Goal: Task Accomplishment & Management: Manage account settings

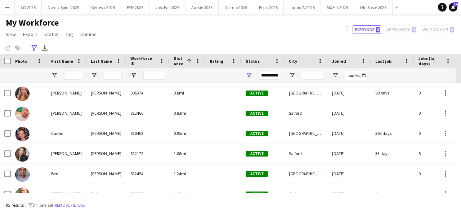
click at [393, 50] on div "**********" at bounding box center [230, 48] width 461 height 12
click at [117, 78] on input "Last Name Filter Input" at bounding box center [113, 75] width 18 height 9
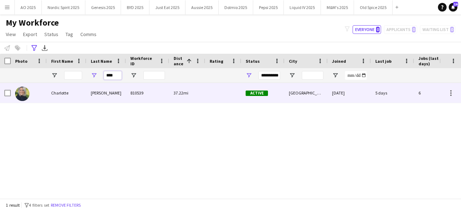
type input "****"
click at [23, 93] on img at bounding box center [22, 93] width 14 height 14
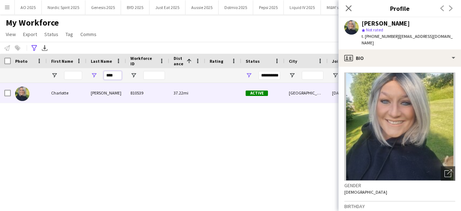
click at [113, 76] on input "****" at bounding box center [113, 75] width 18 height 9
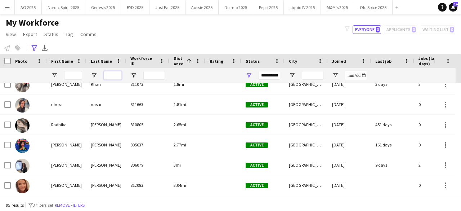
scroll to position [144, 0]
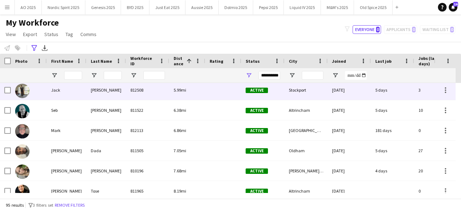
click at [23, 86] on img at bounding box center [22, 90] width 14 height 14
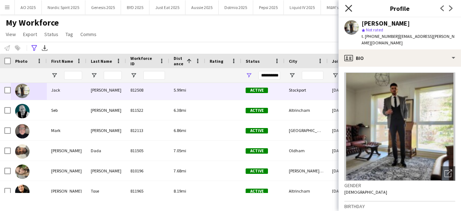
click at [345, 6] on icon "Close pop-in" at bounding box center [348, 8] width 7 height 7
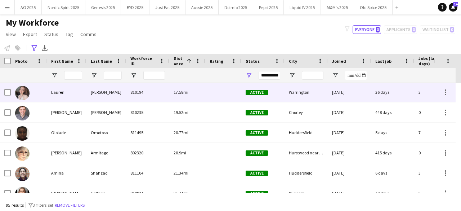
click at [24, 90] on img at bounding box center [22, 93] width 14 height 14
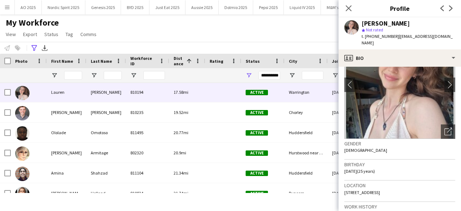
scroll to position [0, 0]
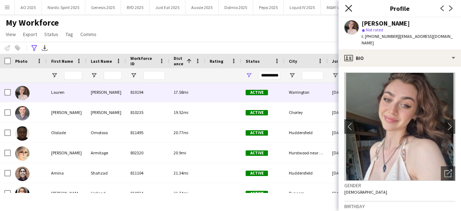
click at [350, 8] on icon "Close pop-in" at bounding box center [348, 8] width 7 height 7
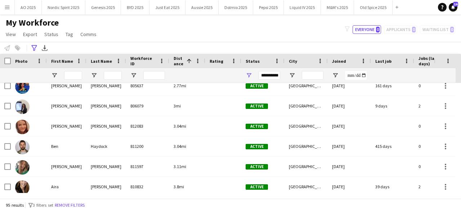
scroll to position [46, 0]
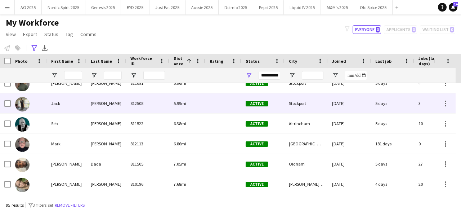
click at [21, 106] on img at bounding box center [22, 104] width 14 height 14
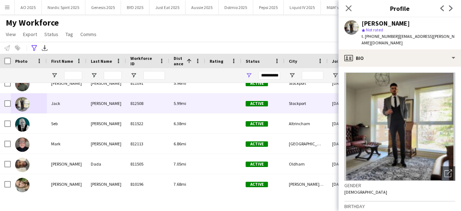
click at [401, 104] on img at bounding box center [399, 126] width 111 height 108
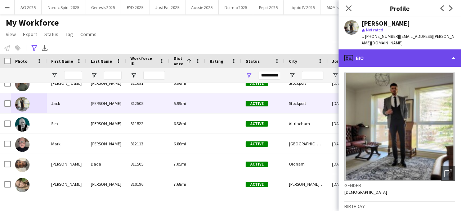
click at [447, 53] on div "profile Bio" at bounding box center [399, 57] width 122 height 17
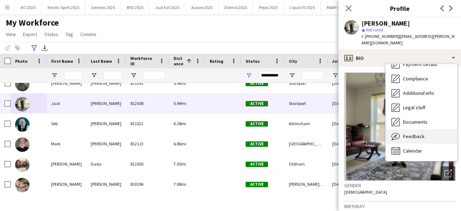
click at [441, 129] on div "Feedback Feedback" at bounding box center [420, 136] width 71 height 14
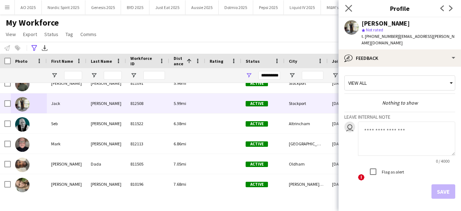
click at [352, 12] on app-icon "Close pop-in" at bounding box center [348, 8] width 10 height 10
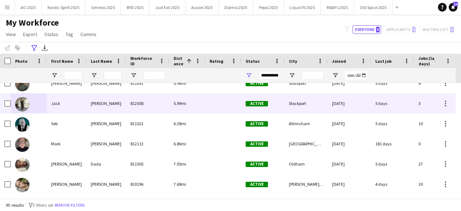
click at [22, 107] on img at bounding box center [22, 104] width 14 height 14
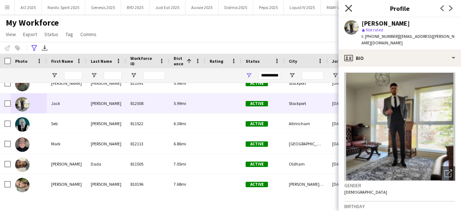
click at [347, 10] on icon "Close pop-in" at bounding box center [348, 8] width 7 height 7
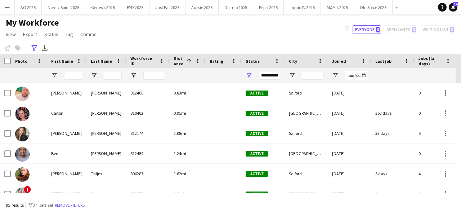
scroll to position [30, 0]
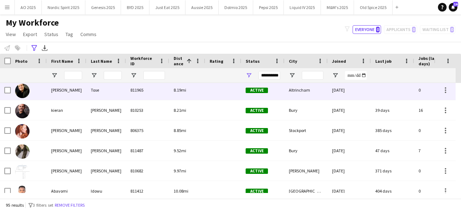
click at [26, 88] on img at bounding box center [22, 90] width 14 height 14
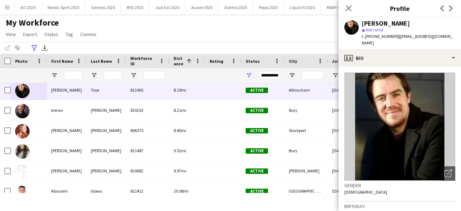
click at [218, 46] on div "**********" at bounding box center [230, 48] width 461 height 12
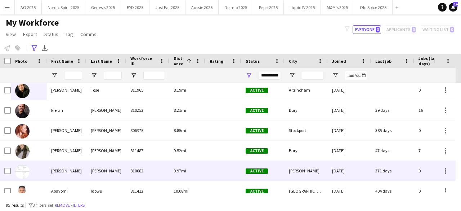
click at [19, 174] on img at bounding box center [22, 171] width 14 height 14
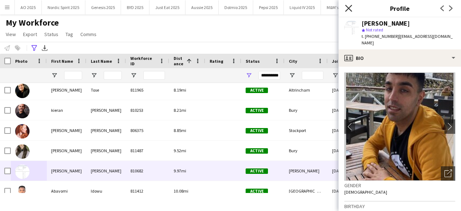
click at [350, 7] on icon at bounding box center [348, 8] width 7 height 7
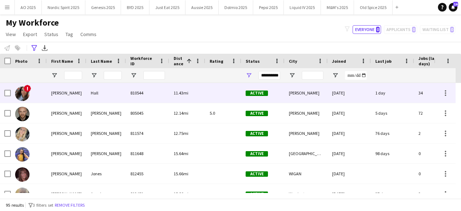
click at [24, 98] on img at bounding box center [22, 93] width 14 height 14
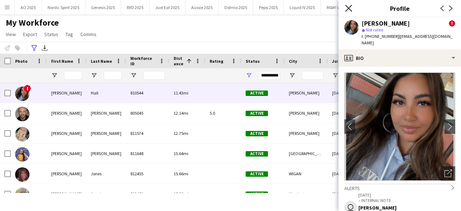
click at [345, 9] on icon "Close pop-in" at bounding box center [348, 8] width 7 height 7
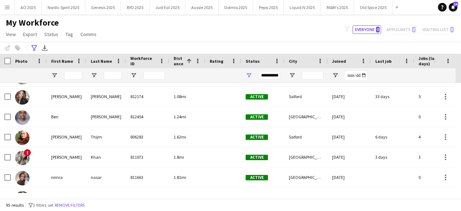
scroll to position [0, 0]
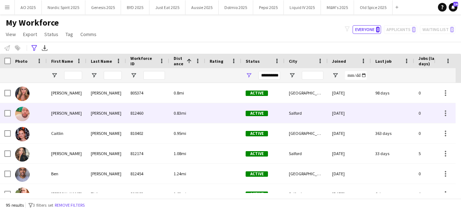
click at [25, 115] on img at bounding box center [22, 114] width 14 height 14
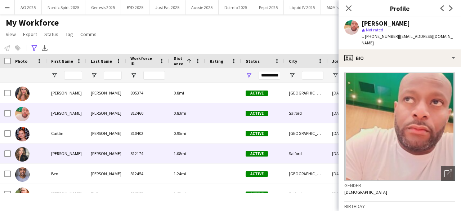
click at [24, 149] on img at bounding box center [22, 154] width 14 height 14
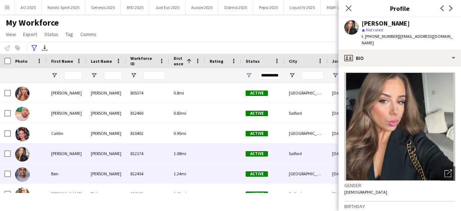
click at [20, 179] on img at bounding box center [22, 174] width 14 height 14
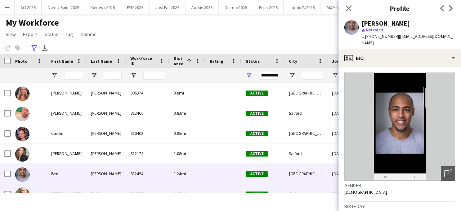
click at [22, 189] on img at bounding box center [22, 194] width 14 height 14
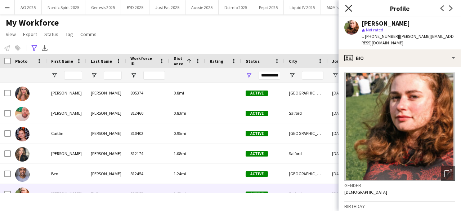
drag, startPoint x: 350, startPoint y: 3, endPoint x: 350, endPoint y: 7, distance: 4.0
click at [350, 3] on div "Close pop-in" at bounding box center [348, 8] width 20 height 17
click at [350, 9] on icon "Close pop-in" at bounding box center [348, 8] width 7 height 7
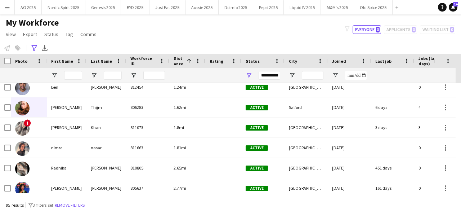
scroll to position [101, 0]
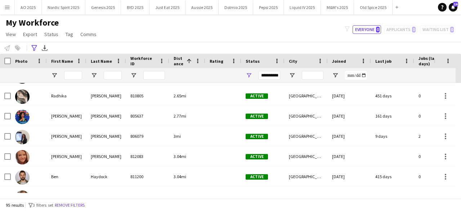
click at [383, 47] on div "**********" at bounding box center [230, 48] width 461 height 12
click at [370, 44] on div "**********" at bounding box center [230, 48] width 461 height 12
click at [29, 10] on button "AO 2025 Close" at bounding box center [28, 7] width 27 height 14
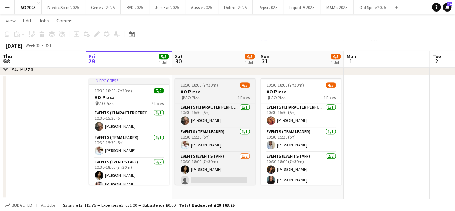
scroll to position [27, 0]
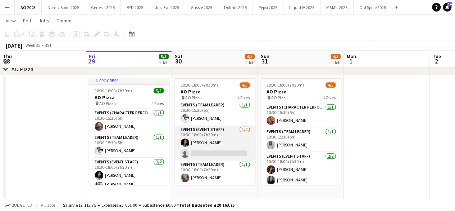
click at [217, 153] on app-card-role "Events (Event Staff) [DATE] 10:30-18:00 (7h30m) [PERSON_NAME] single-neutral-ac…" at bounding box center [215, 142] width 81 height 35
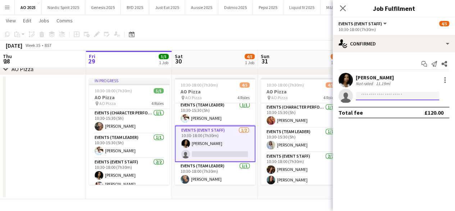
click at [384, 96] on input at bounding box center [397, 95] width 83 height 9
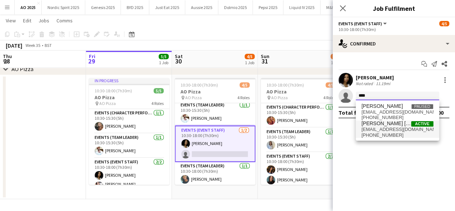
type input "****"
click at [386, 125] on span "[PERSON_NAME] [PERSON_NAME]" at bounding box center [387, 123] width 50 height 6
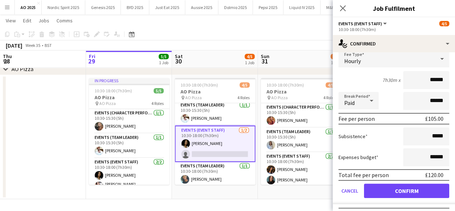
scroll to position [76, 0]
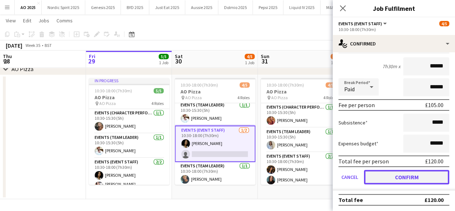
click at [429, 171] on button "Confirm" at bounding box center [406, 176] width 85 height 14
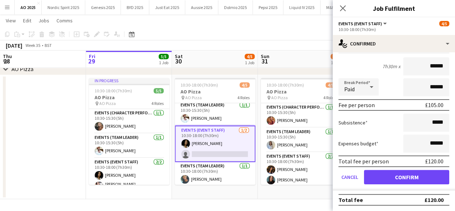
scroll to position [0, 0]
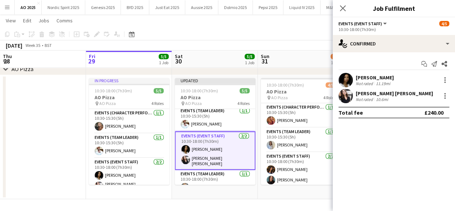
click at [317, 30] on app-toolbar "Copy Paste Paste Ctrl+V Paste with crew Ctrl+Shift+V Paste linked Job [GEOGRAPH…" at bounding box center [227, 34] width 455 height 12
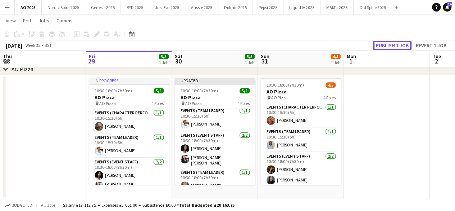
click at [381, 44] on button "Publish 1 job" at bounding box center [392, 45] width 39 height 9
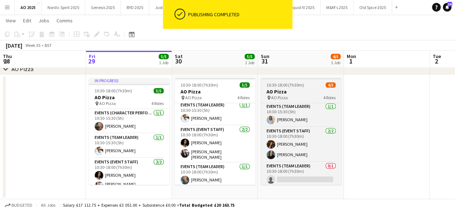
scroll to position [27, 0]
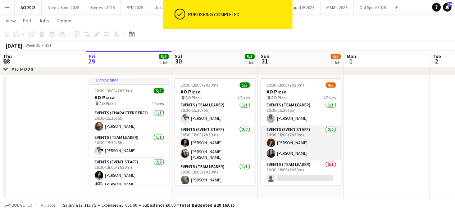
click at [273, 150] on app-user-avatar at bounding box center [271, 153] width 9 height 9
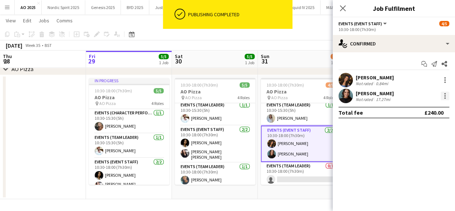
click at [445, 93] on div at bounding box center [444, 93] width 1 height 1
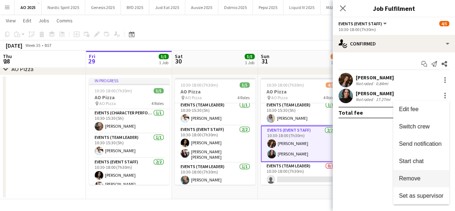
click at [423, 176] on span "Remove" at bounding box center [421, 178] width 45 height 6
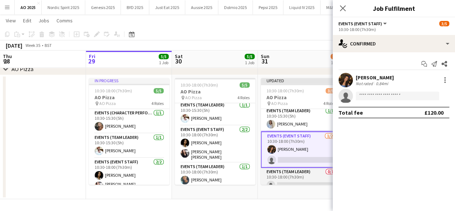
click at [295, 183] on app-card-role "Events (Team Leader) 0/1 10:30-18:00 (7h30m) single-neutral-actions" at bounding box center [301, 179] width 81 height 24
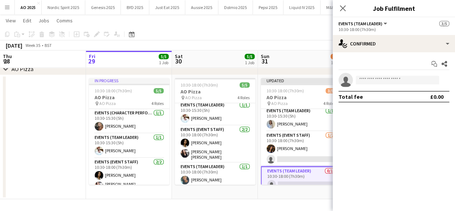
click at [300, 55] on app-board-header-date "Sun 31 3/5 1 Job" at bounding box center [301, 58] width 86 height 17
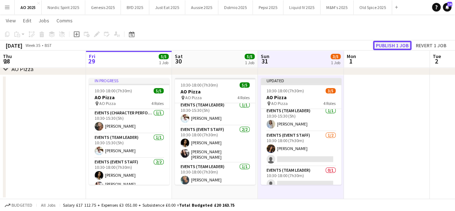
click at [386, 46] on button "Publish 1 job" at bounding box center [392, 45] width 39 height 9
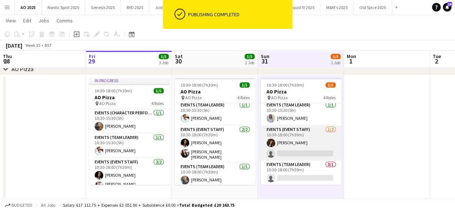
click at [298, 154] on app-card-role "Events (Event Staff) [DATE] 10:30-18:00 (7h30m) [PERSON_NAME] single-neutral-ac…" at bounding box center [301, 142] width 81 height 35
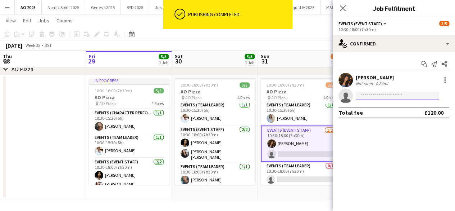
click at [365, 98] on input at bounding box center [397, 95] width 83 height 9
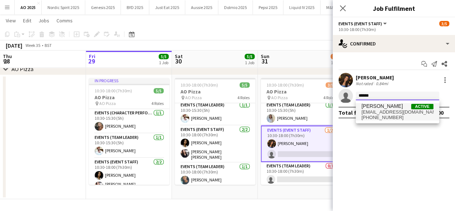
type input "******"
click at [373, 109] on span "[EMAIL_ADDRESS][DOMAIN_NAME]" at bounding box center [398, 112] width 72 height 6
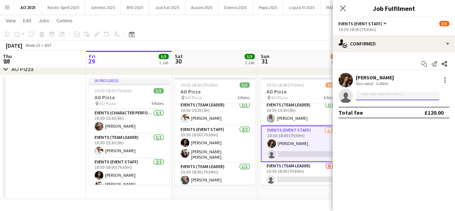
scroll to position [0, 0]
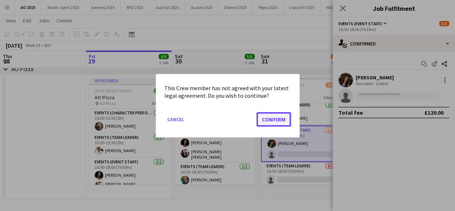
click at [282, 123] on button "Confirm" at bounding box center [274, 119] width 35 height 14
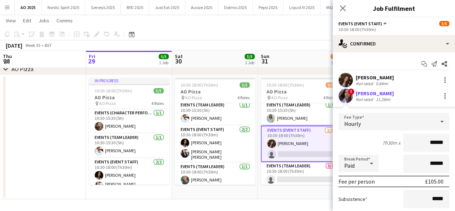
scroll to position [2, 0]
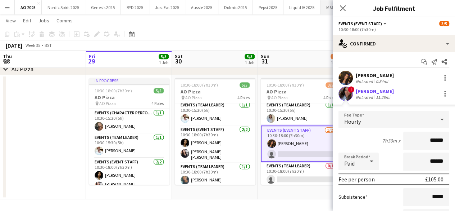
click at [345, 7] on icon "Close pop-in" at bounding box center [343, 8] width 6 height 6
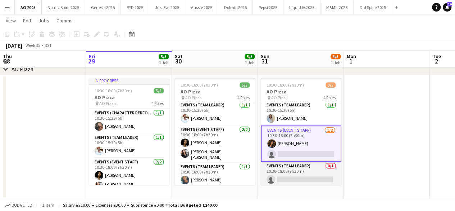
click at [323, 176] on app-card-role "Events (Team Leader) 0/1 10:30-18:00 (7h30m) single-neutral-actions" at bounding box center [301, 174] width 81 height 24
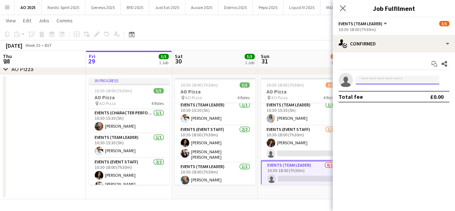
click at [377, 80] on input at bounding box center [397, 80] width 83 height 9
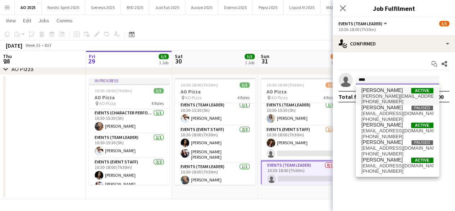
type input "****"
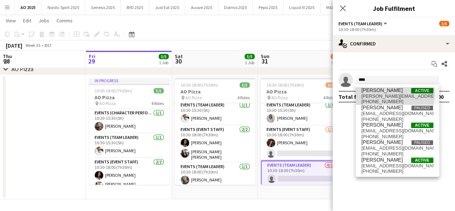
click at [377, 92] on span "[PERSON_NAME]" at bounding box center [382, 90] width 41 height 6
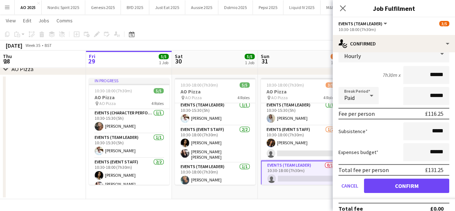
scroll to position [60, 0]
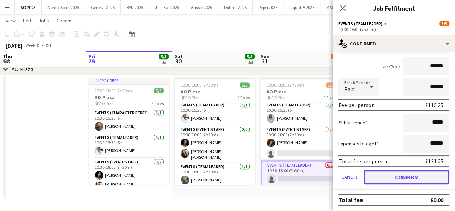
click at [429, 176] on button "Confirm" at bounding box center [406, 176] width 85 height 14
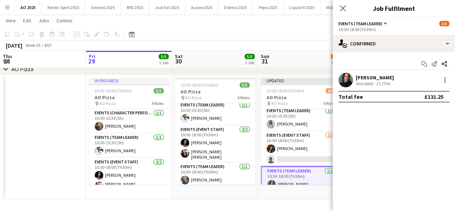
scroll to position [0, 0]
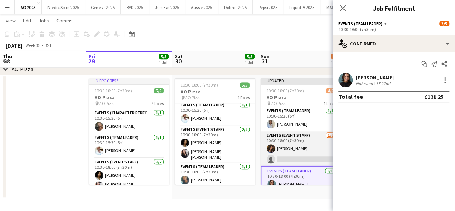
click at [312, 161] on app-card-role "Events (Event Staff) [DATE] 10:30-18:00 (7h30m) [PERSON_NAME] single-neutral-ac…" at bounding box center [301, 148] width 81 height 35
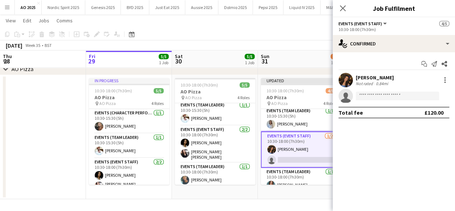
click at [308, 58] on app-board-header-date "Sun 31 4/5 1 Job" at bounding box center [301, 58] width 86 height 17
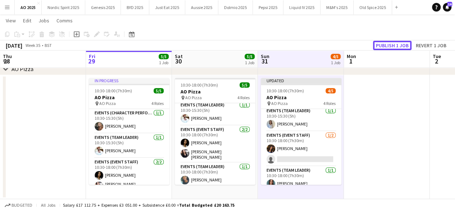
click at [388, 47] on button "Publish 1 job" at bounding box center [392, 45] width 39 height 9
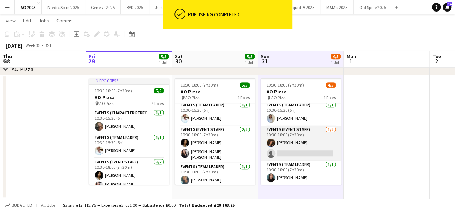
click at [303, 150] on app-card-role "Events (Event Staff) [DATE] 10:30-18:00 (7h30m) [PERSON_NAME] single-neutral-ac…" at bounding box center [301, 142] width 81 height 35
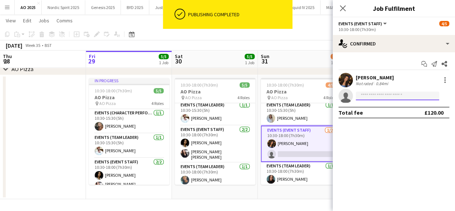
click at [373, 98] on input at bounding box center [397, 95] width 83 height 9
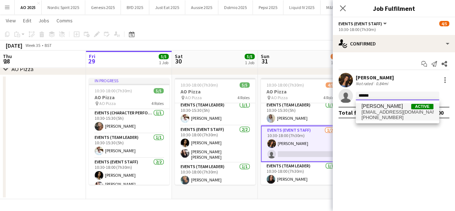
type input "******"
click at [376, 107] on span "[PERSON_NAME]" at bounding box center [382, 106] width 41 height 6
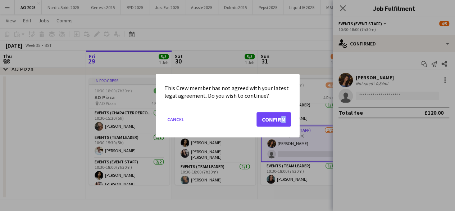
drag, startPoint x: 279, startPoint y: 128, endPoint x: 281, endPoint y: 124, distance: 3.9
click at [280, 126] on mat-dialog-actions "Cancel Confirm" at bounding box center [227, 121] width 127 height 31
click at [281, 122] on button "Confirm" at bounding box center [274, 119] width 35 height 14
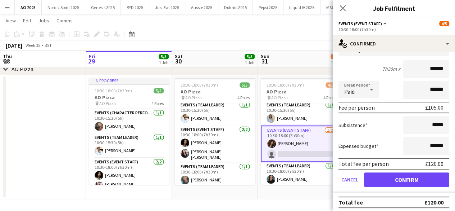
scroll to position [76, 0]
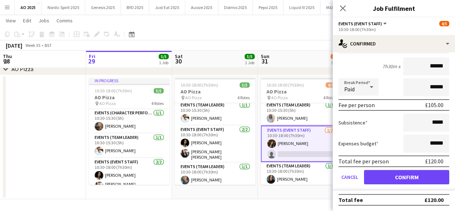
click at [423, 169] on form "Fee Type Hourly 7h30m x ****** Break Period Paid ****** Fee per person £105.00 …" at bounding box center [394, 113] width 122 height 154
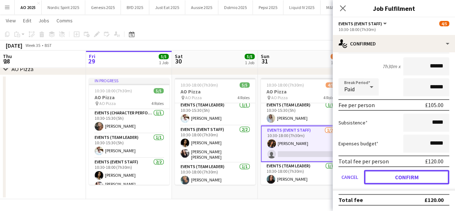
click at [422, 170] on button "Confirm" at bounding box center [406, 176] width 85 height 14
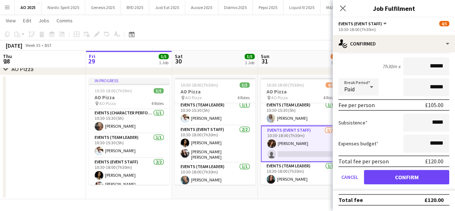
scroll to position [0, 0]
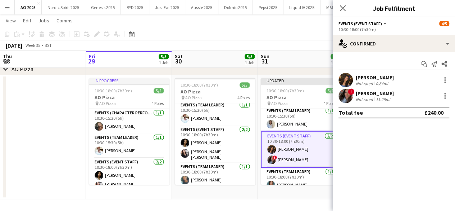
click at [309, 59] on app-board-header-date "Sun 31 5/5 1 Job" at bounding box center [301, 58] width 86 height 17
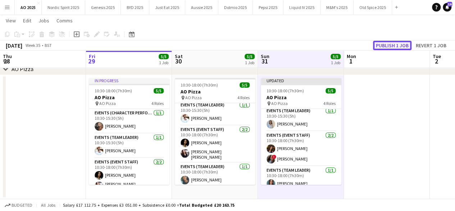
click at [377, 49] on button "Publish 1 job" at bounding box center [392, 45] width 39 height 9
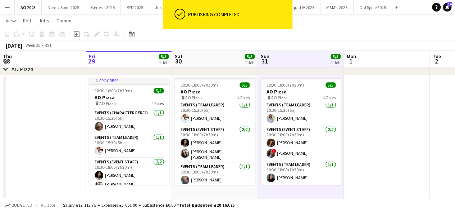
click at [400, 117] on app-date-cell at bounding box center [387, 137] width 86 height 124
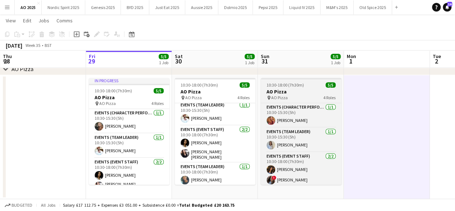
scroll to position [27, 0]
